Goal: Task Accomplishment & Management: Use online tool/utility

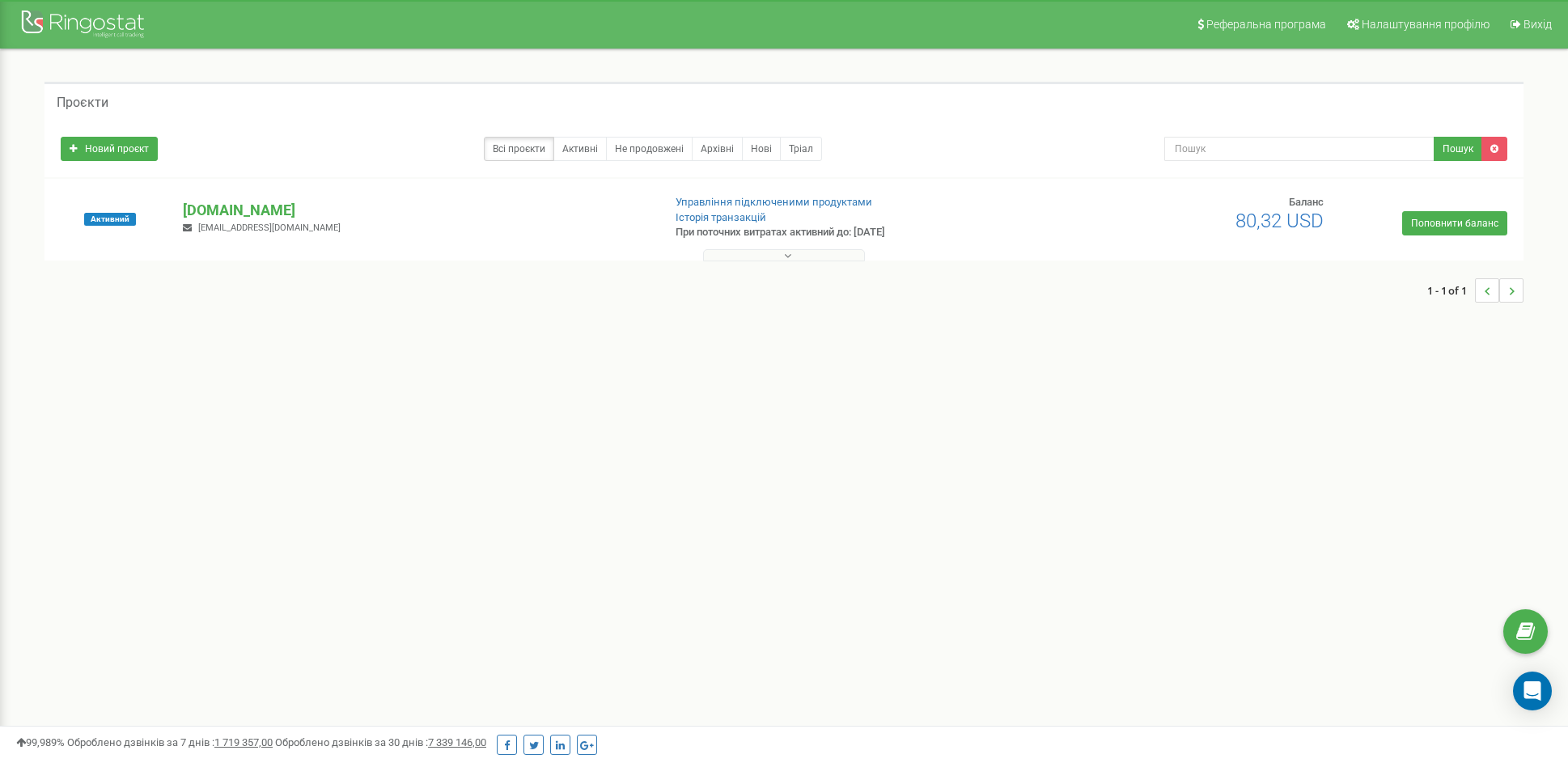
click at [245, 222] on span "royalestate.koniushevskyi@gmail.com" at bounding box center [270, 228] width 143 height 11
click at [254, 212] on p "[DOMAIN_NAME]" at bounding box center [416, 210] width 466 height 21
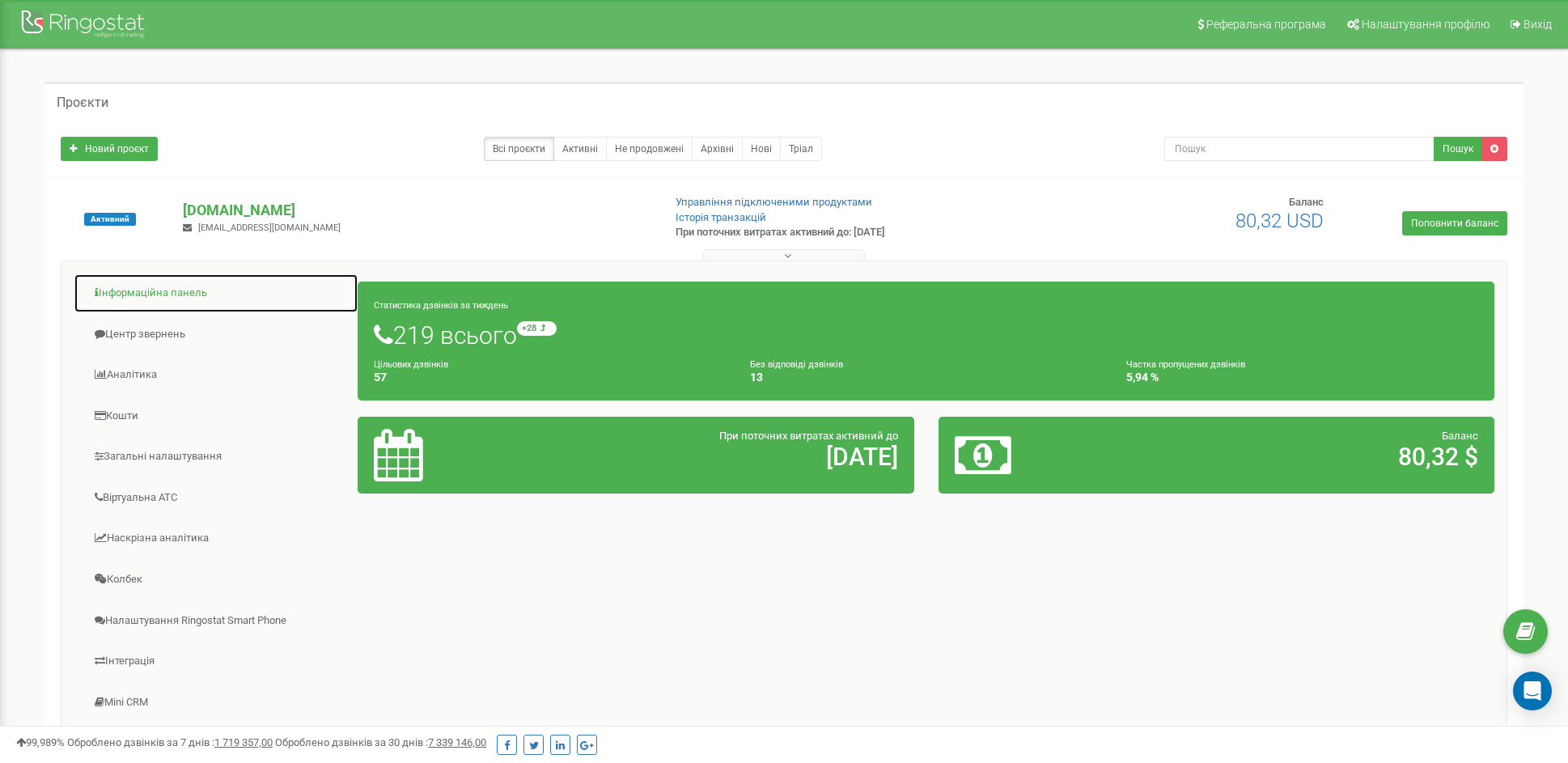
click at [171, 298] on link "Інформаційна панель" at bounding box center [217, 292] width 285 height 39
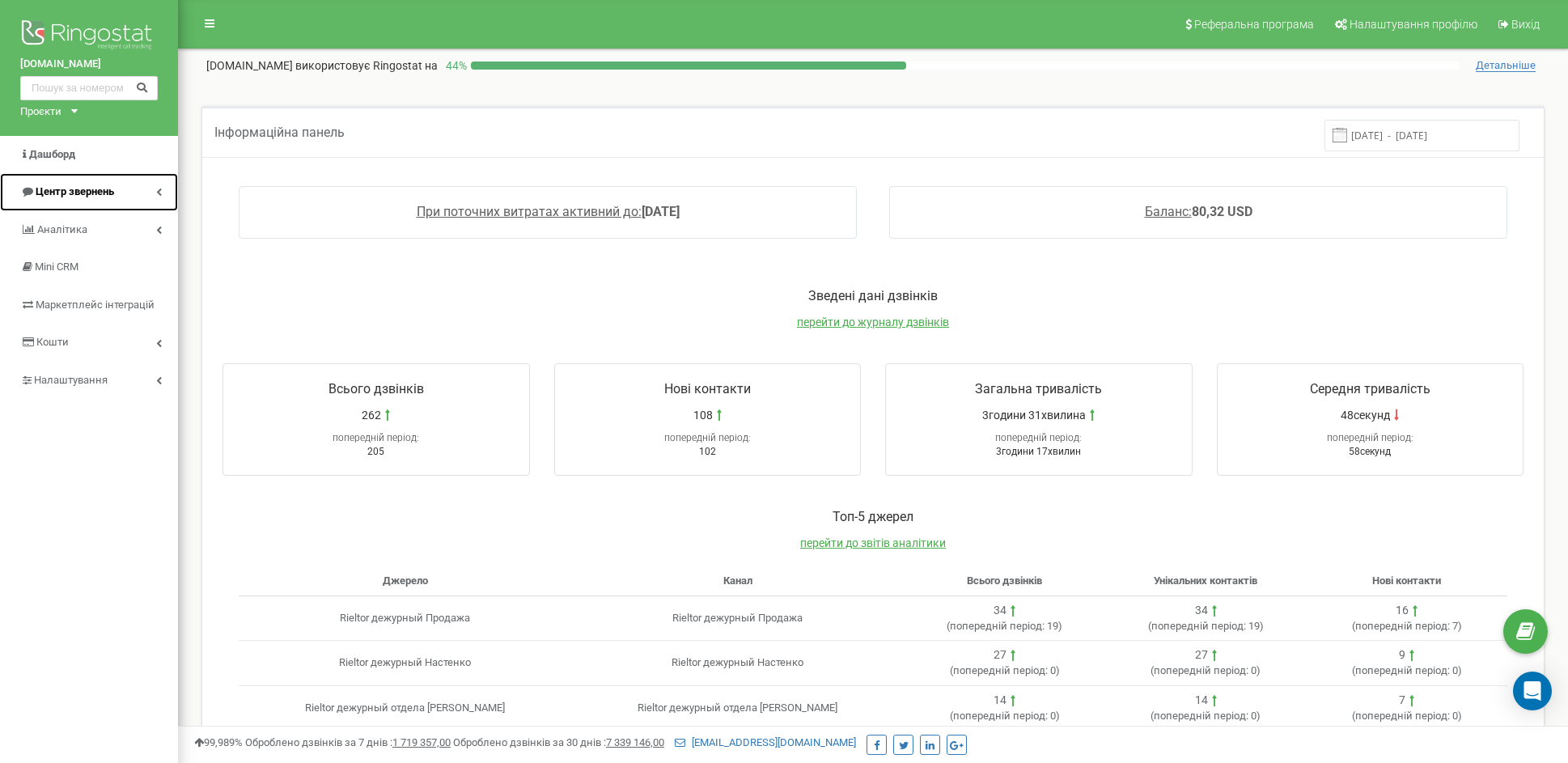
click at [122, 200] on link "Центр звернень" at bounding box center [89, 192] width 178 height 38
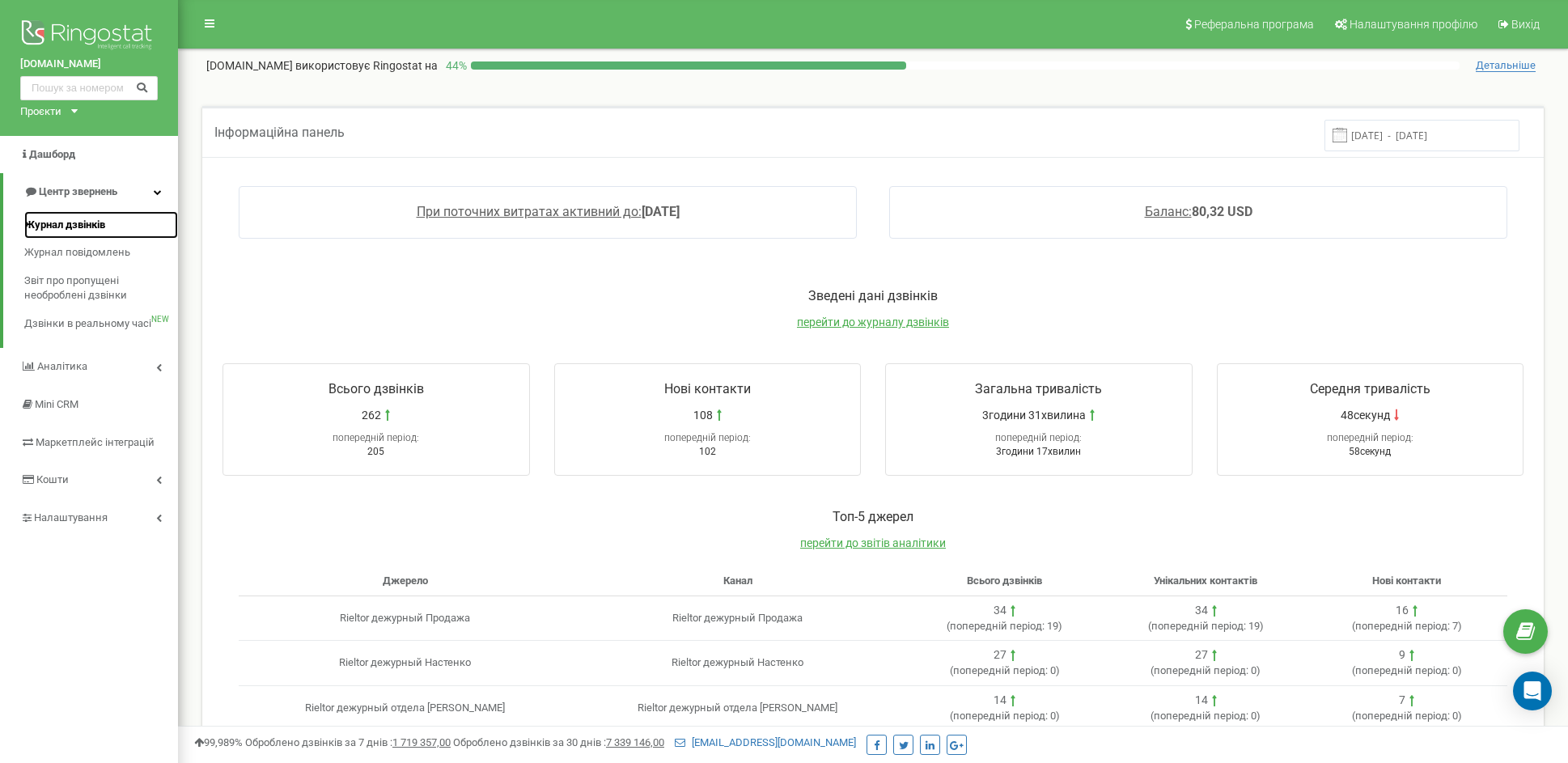
click at [85, 226] on span "Журнал дзвінків" at bounding box center [65, 225] width 81 height 16
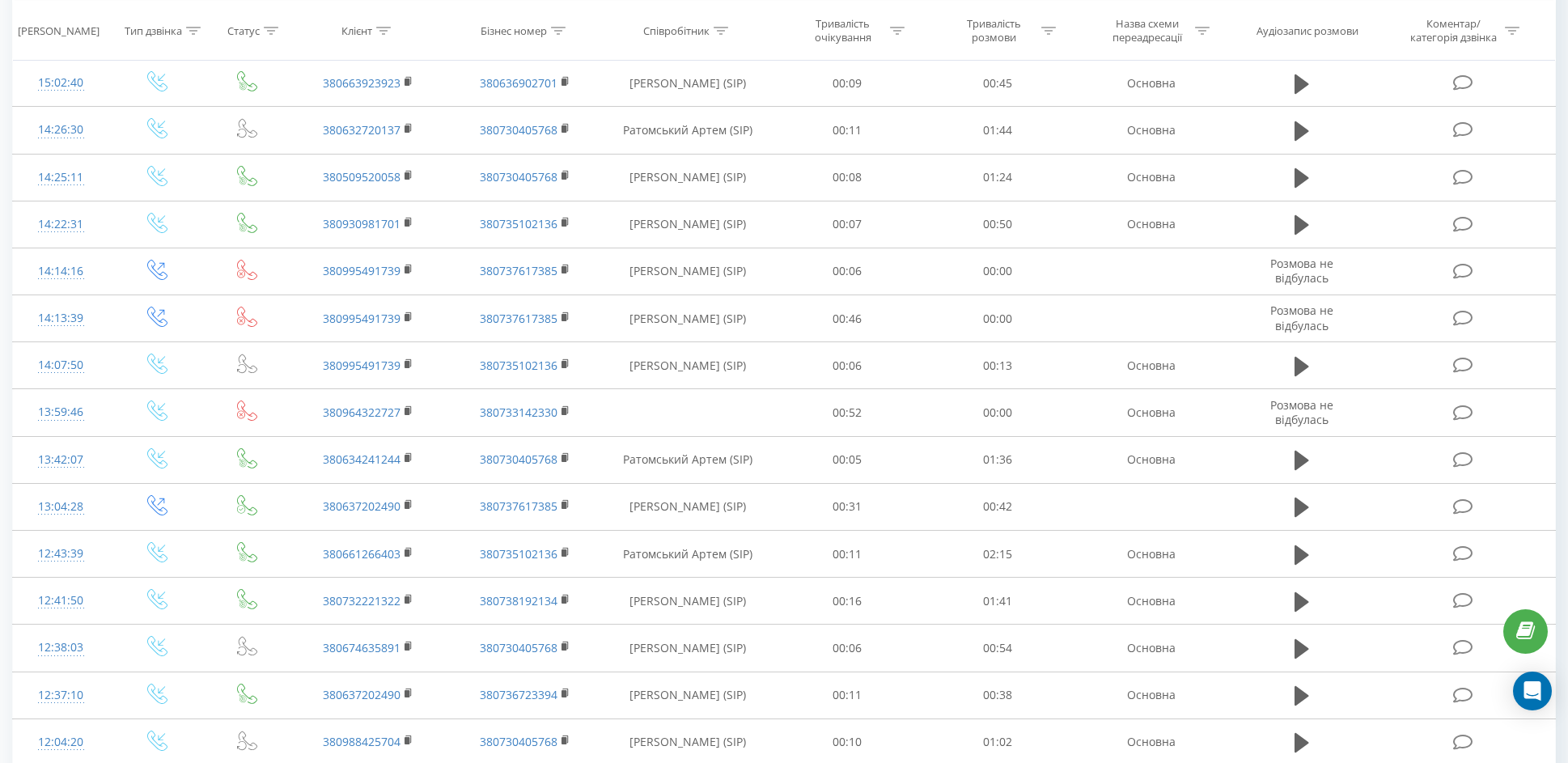
scroll to position [716, 0]
